Goal: Ask a question

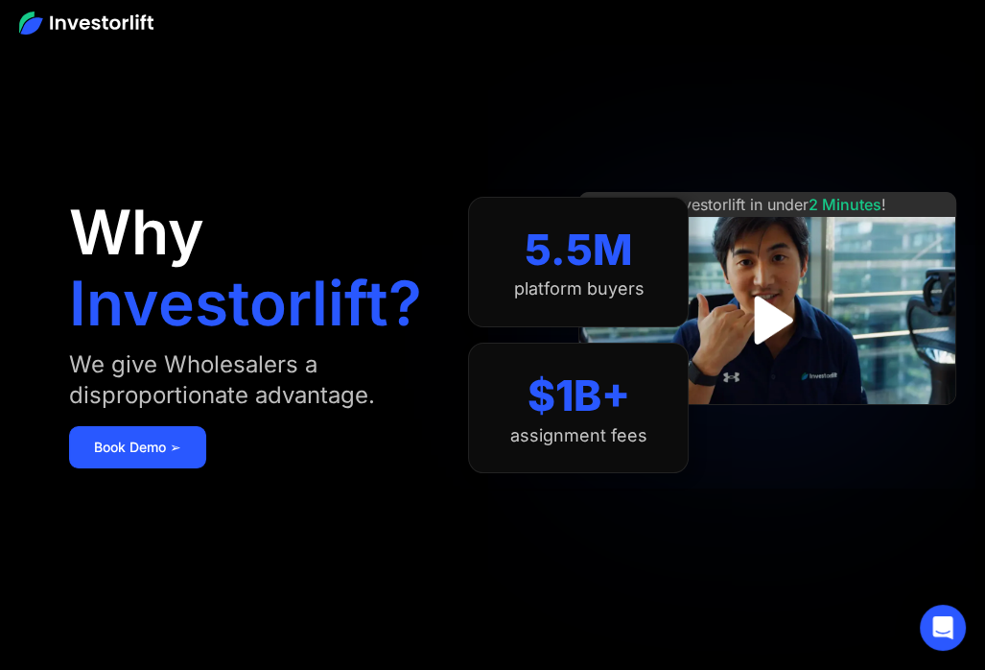
click at [59, 16] on img at bounding box center [86, 23] width 134 height 23
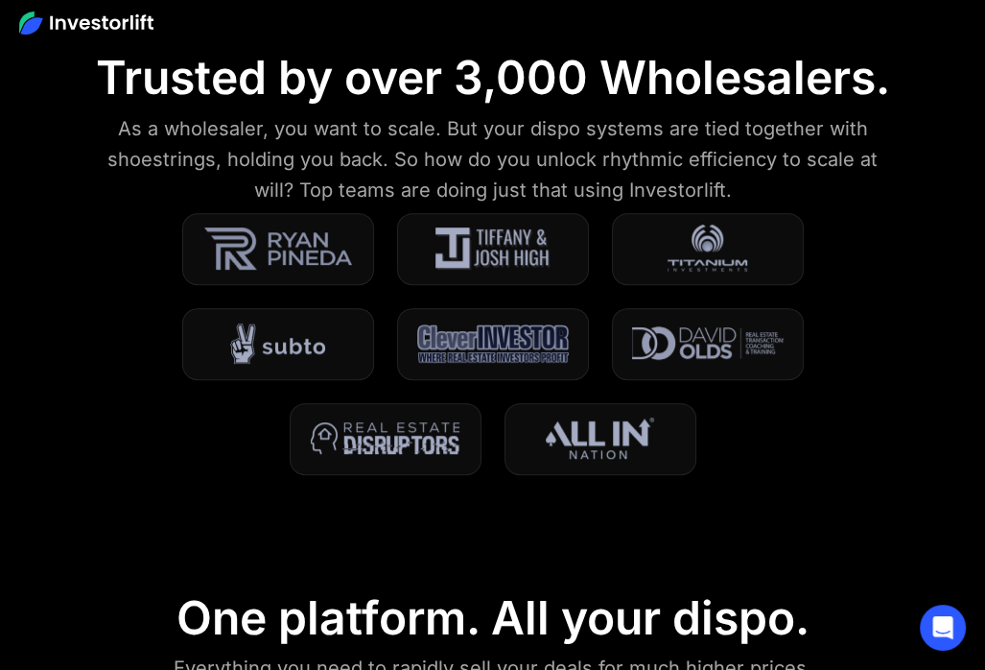
scroll to position [672, 0]
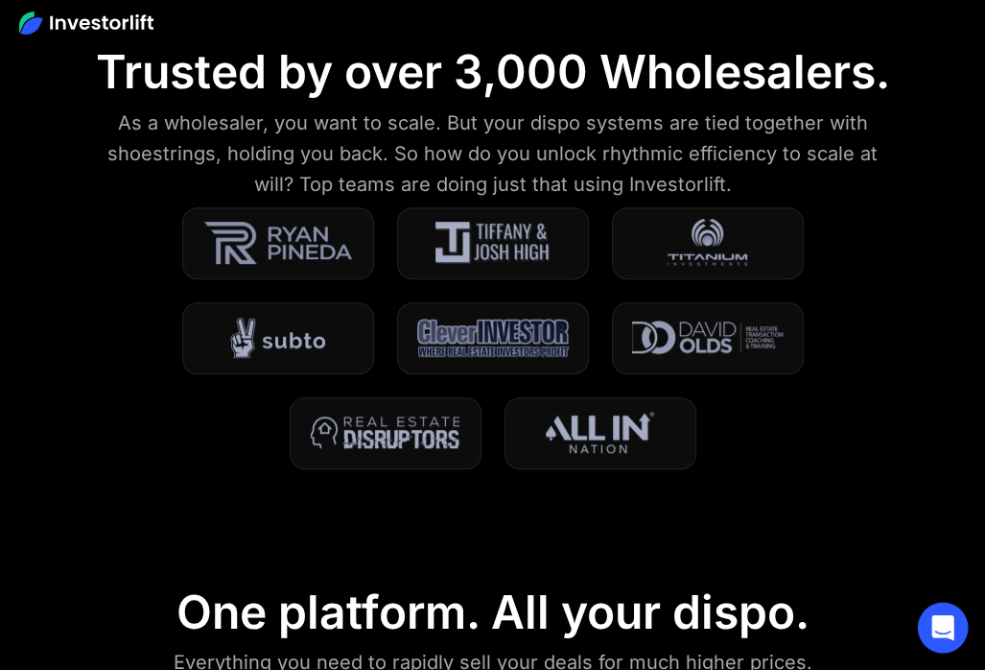
click at [941, 626] on icon "Open Intercom Messenger" at bounding box center [943, 627] width 22 height 25
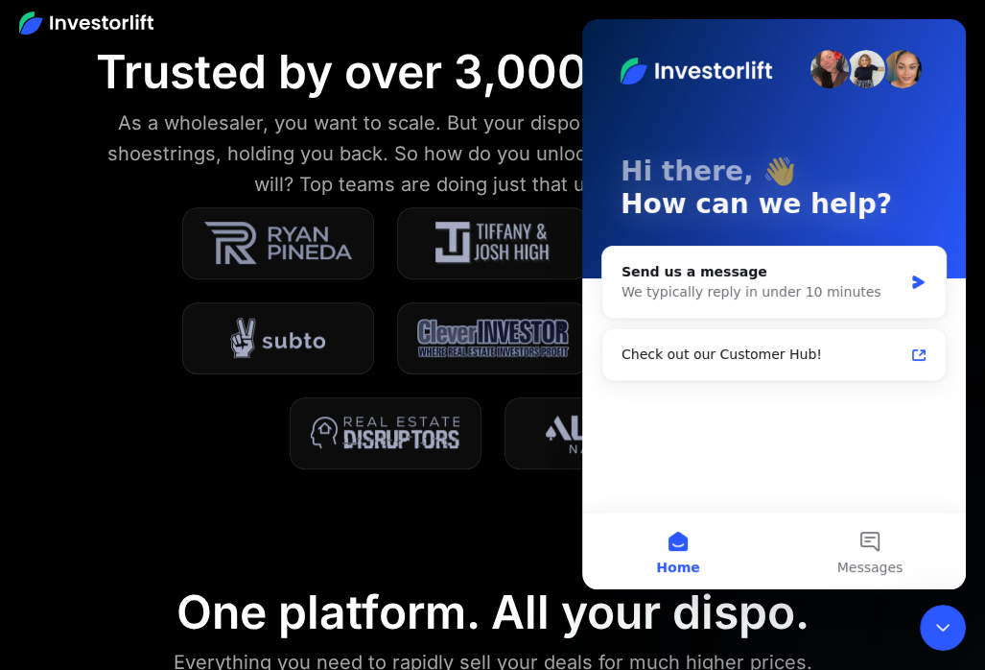
scroll to position [0, 0]
click at [858, 538] on button "Messages" at bounding box center [870, 550] width 192 height 77
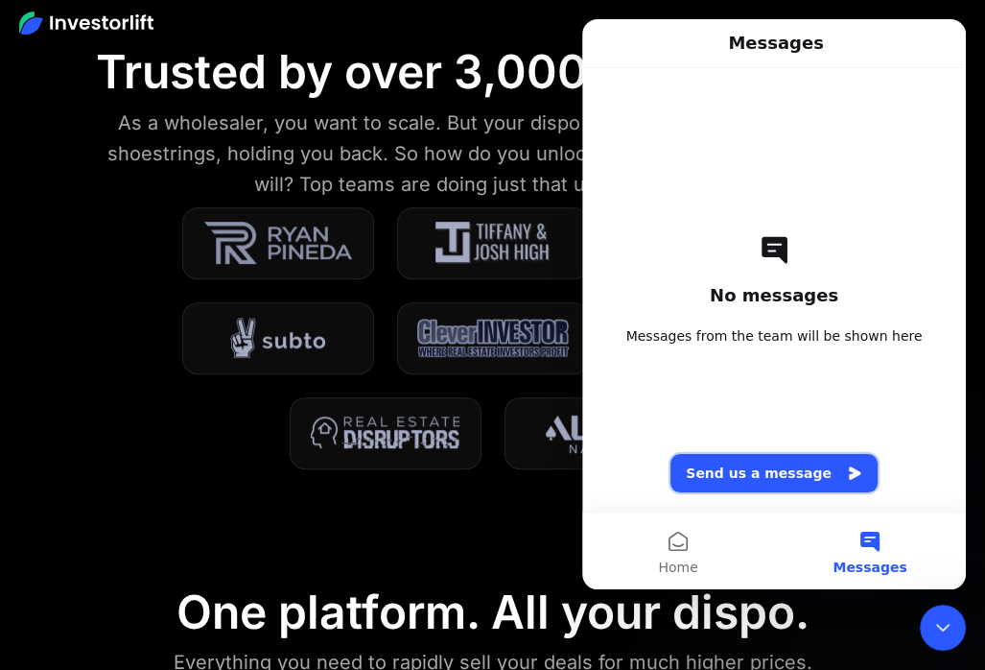
click at [785, 468] on button "Send us a message" at bounding box center [774, 473] width 207 height 38
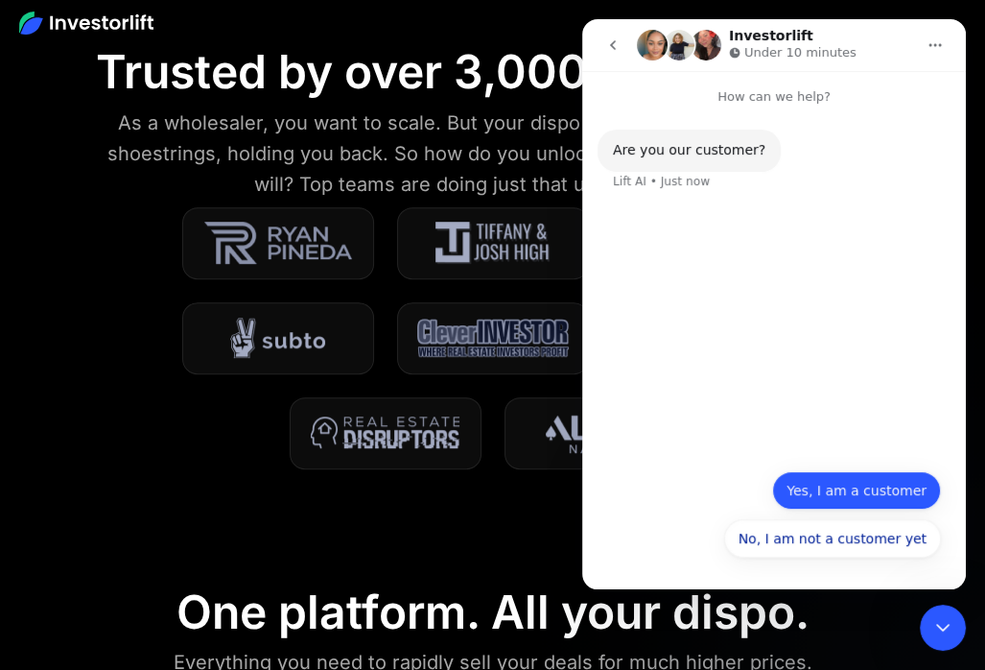
click at [849, 483] on button "Yes, I am a customer" at bounding box center [856, 490] width 169 height 38
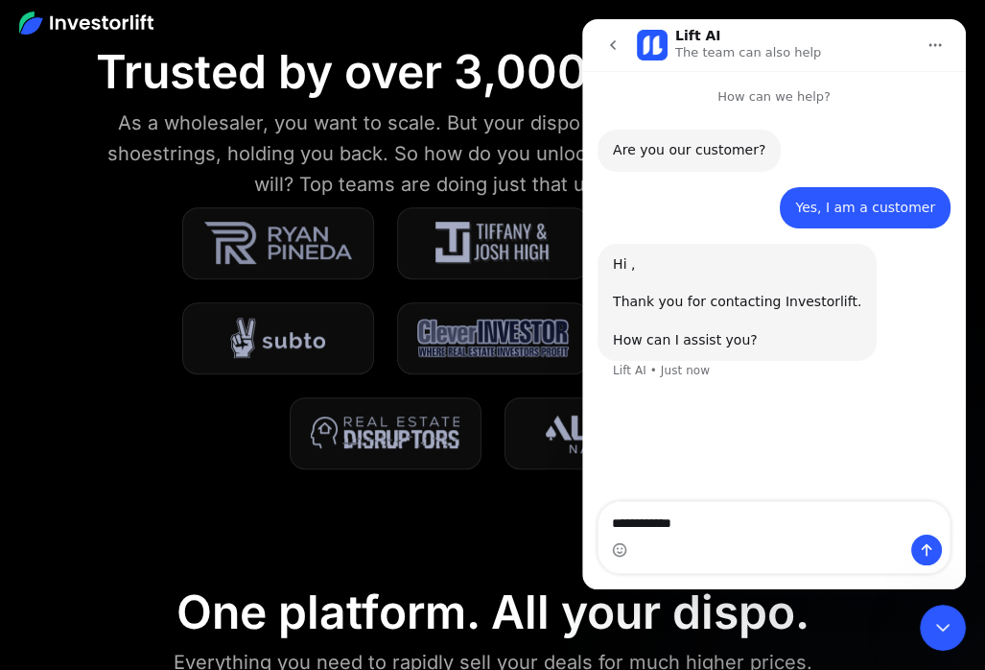
type textarea "**********"
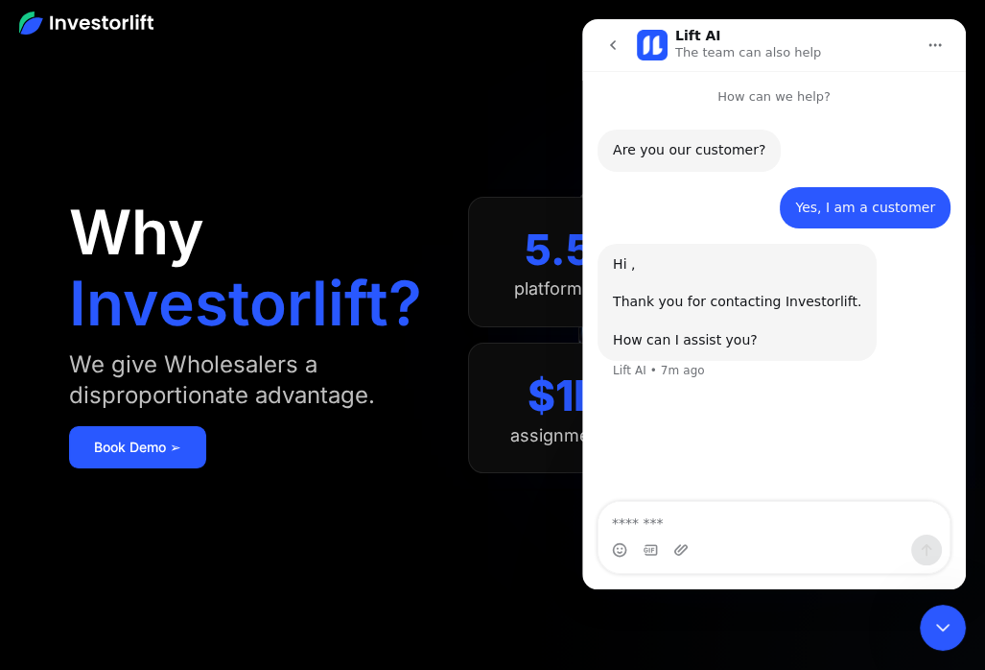
click at [940, 627] on icon "Close Intercom Messenger" at bounding box center [942, 628] width 13 height 8
